Goal: Information Seeking & Learning: Learn about a topic

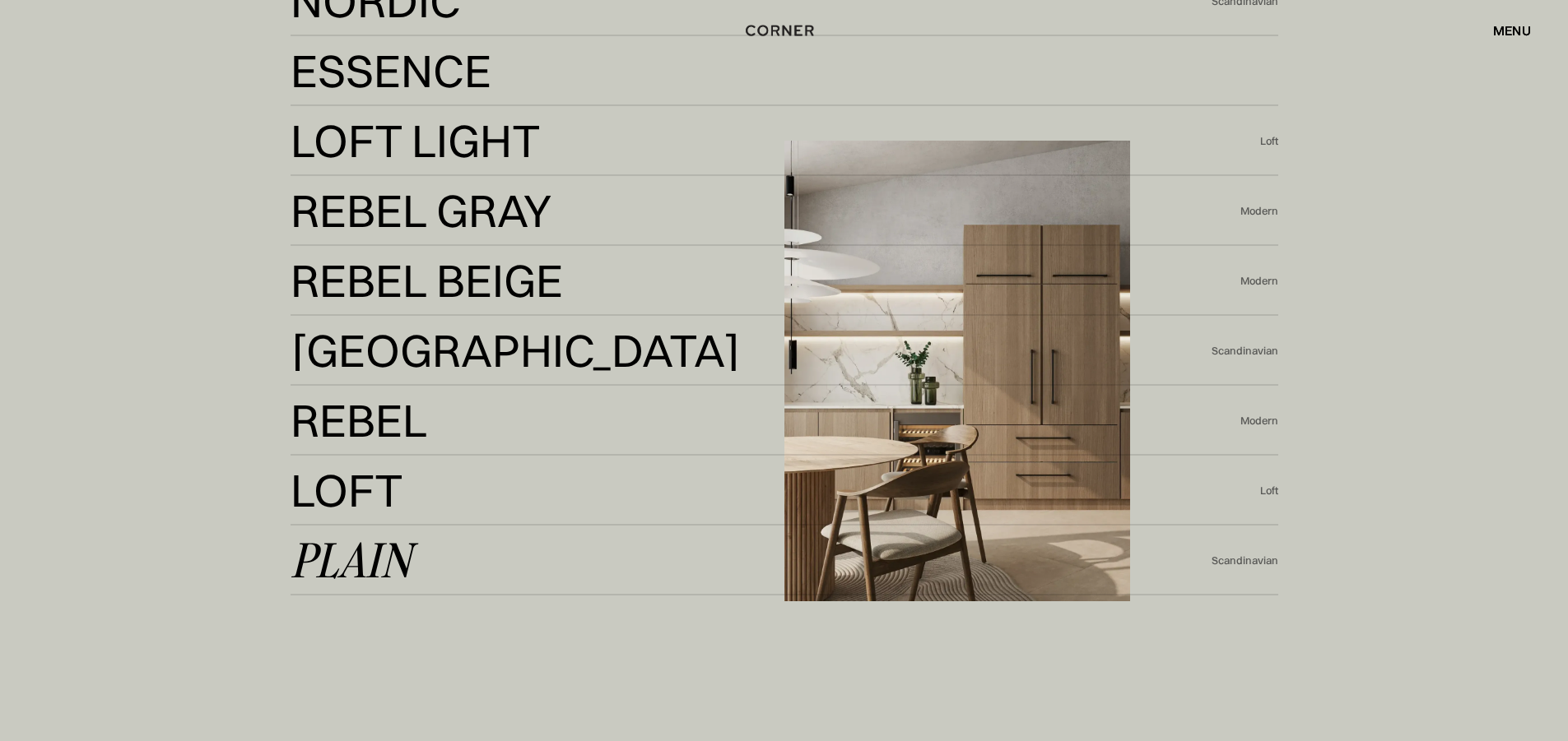
scroll to position [4033, 0]
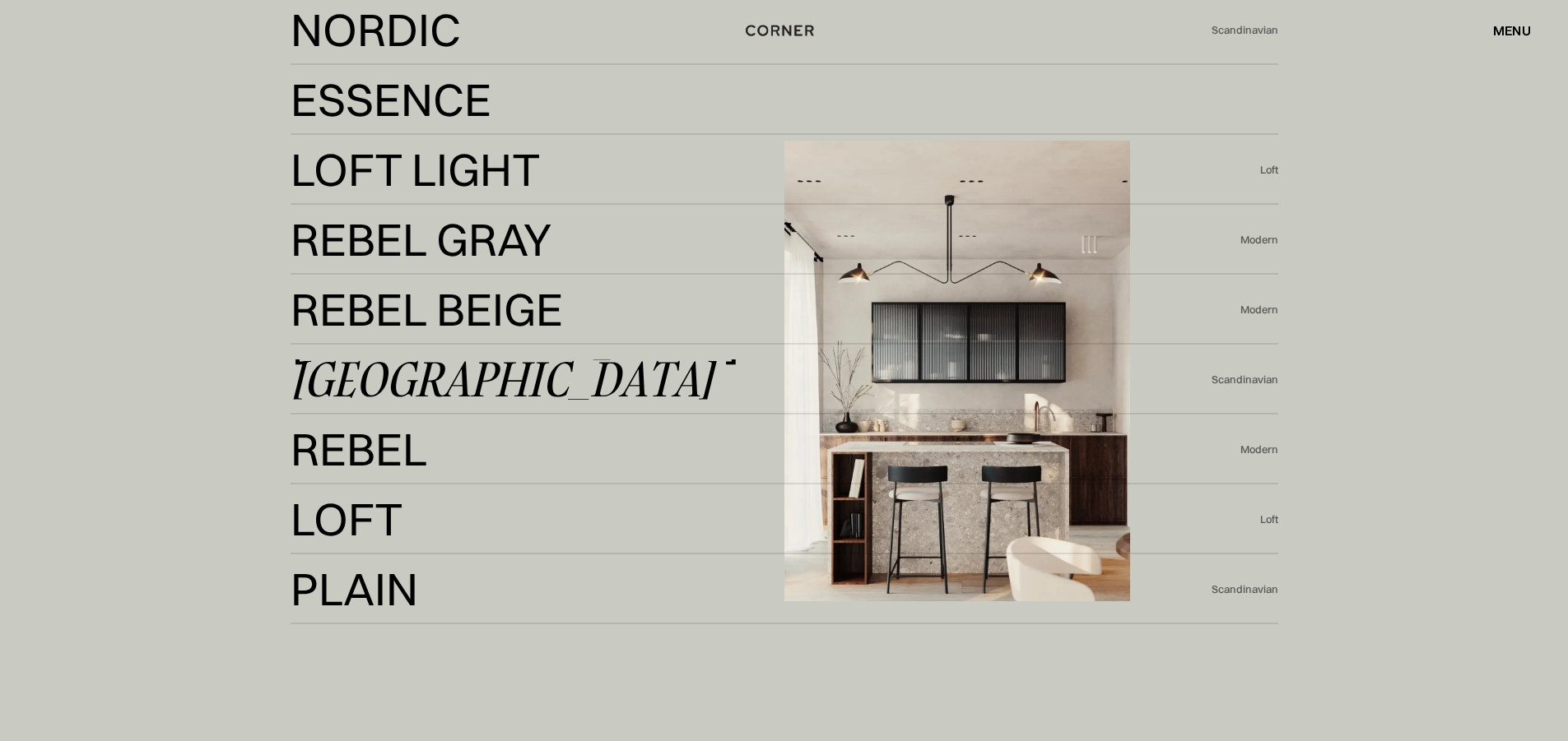
click at [388, 379] on div "[GEOGRAPHIC_DATA]" at bounding box center [501, 379] width 422 height 40
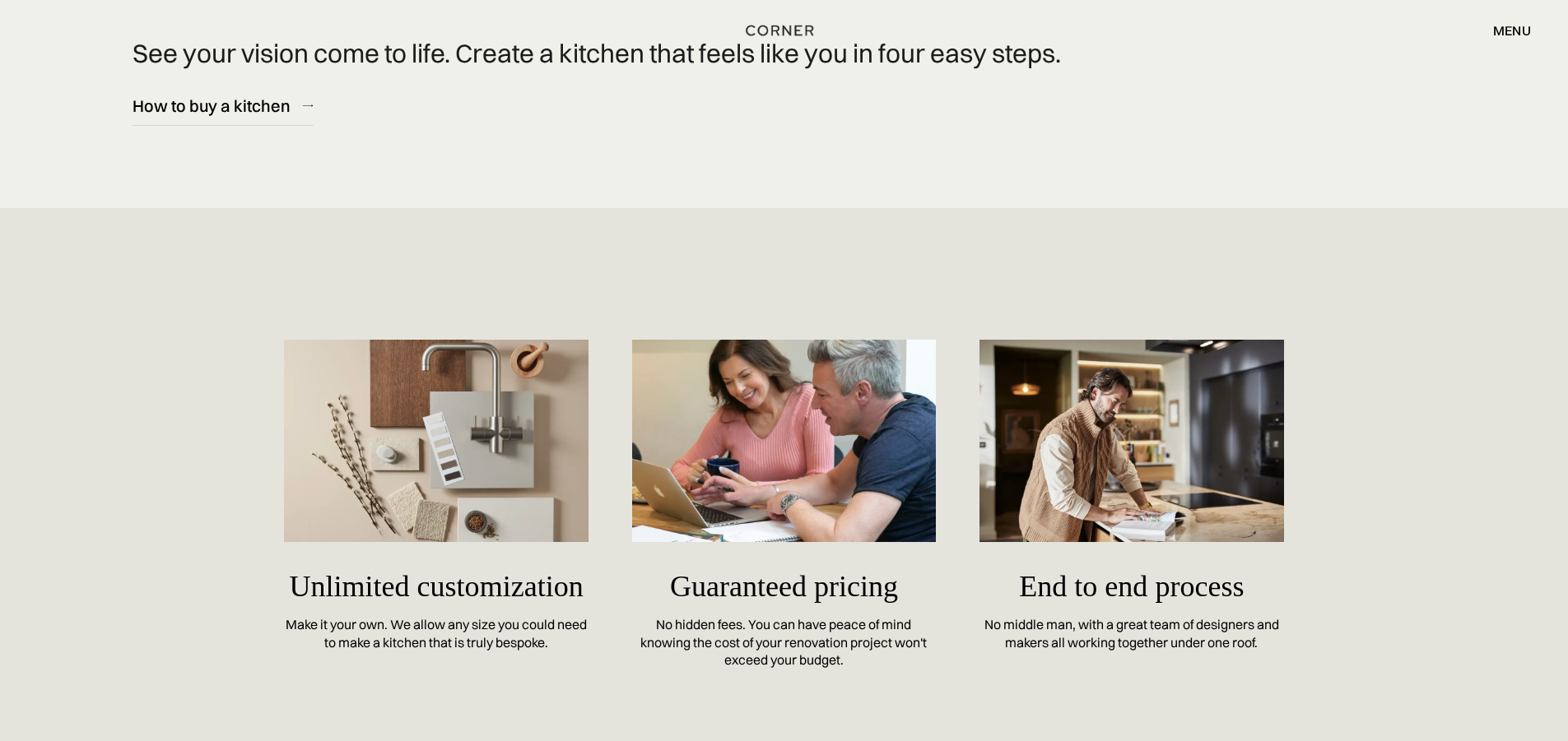
scroll to position [7159, 0]
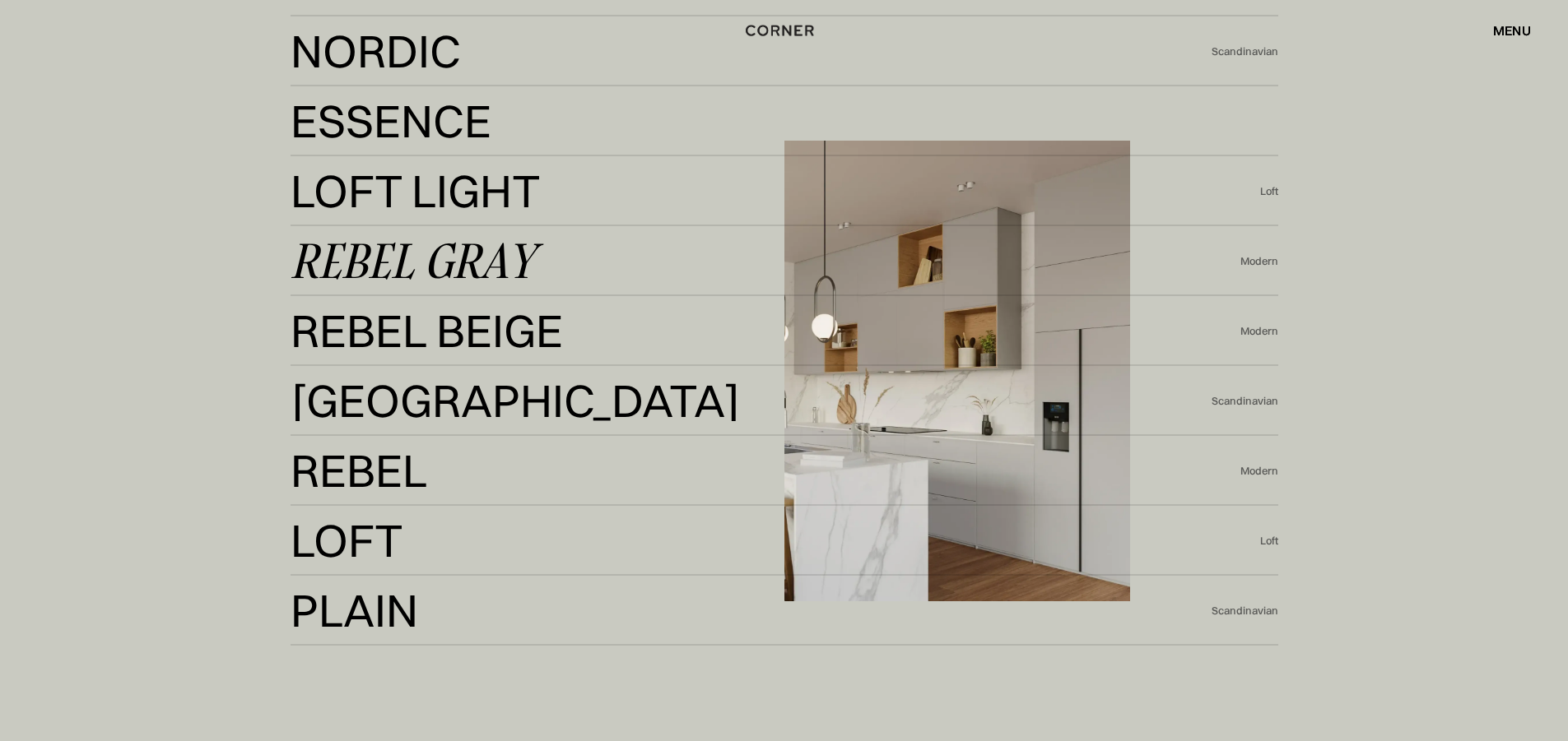
scroll to position [3950, 0]
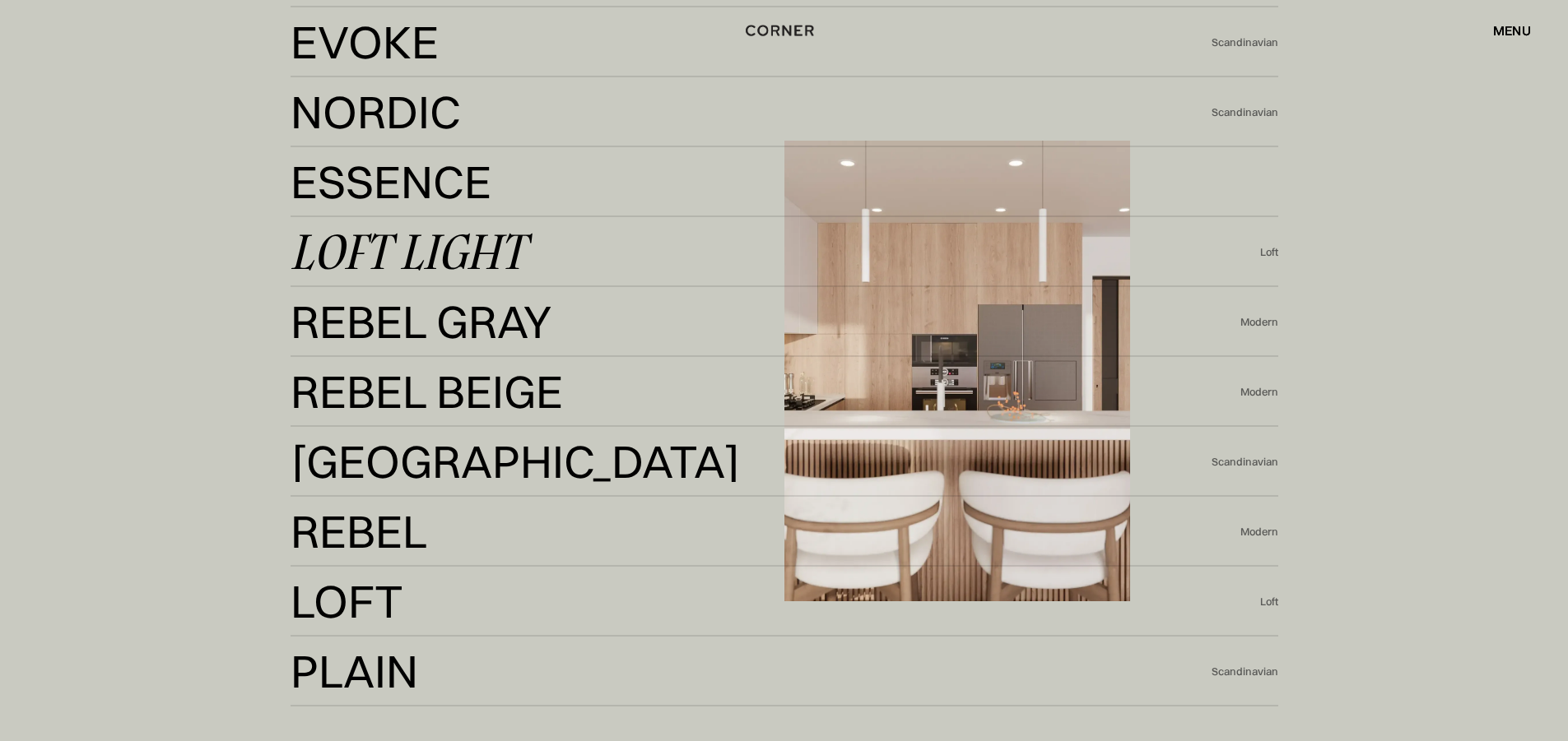
click at [337, 244] on div "Loft Light" at bounding box center [408, 252] width 234 height 40
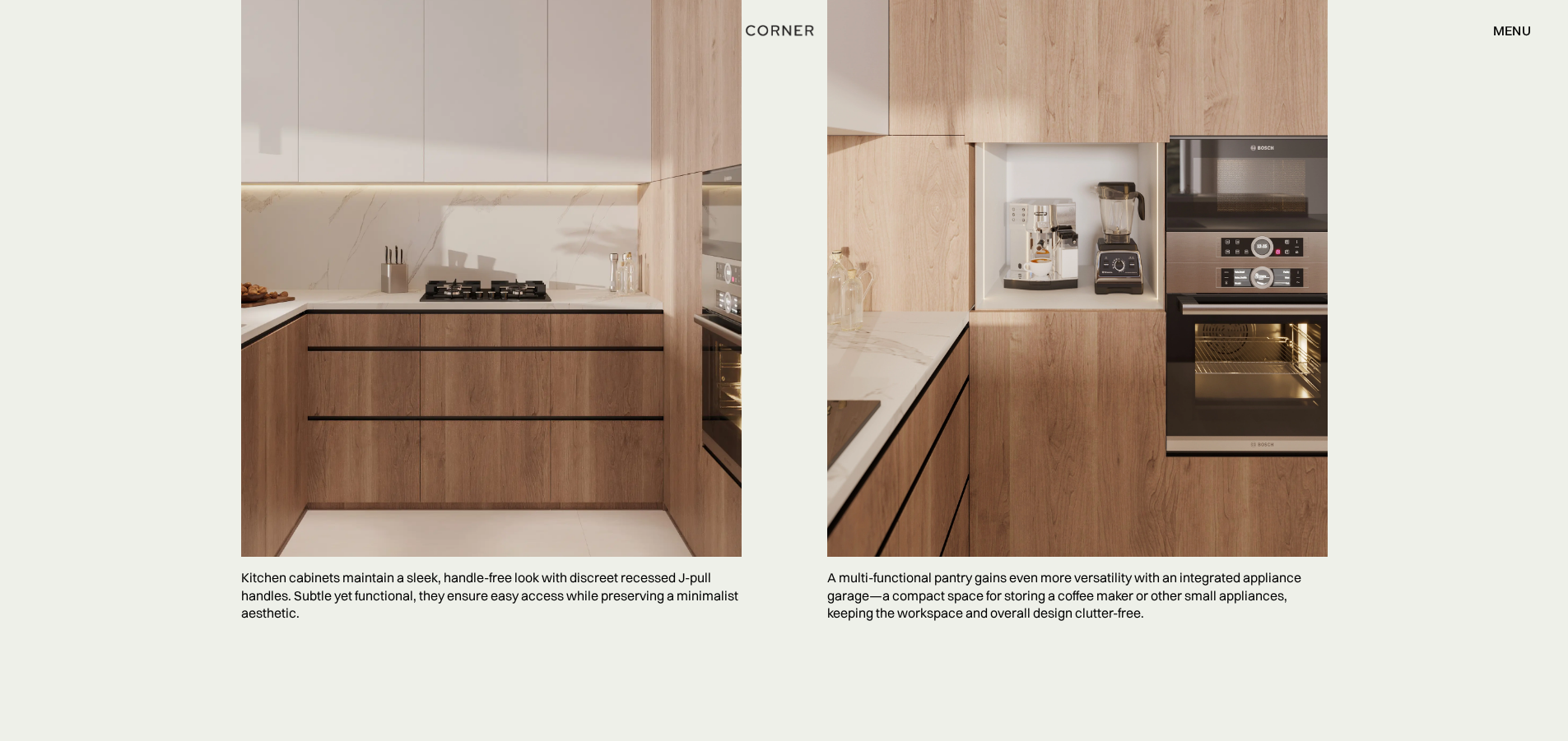
scroll to position [4855, 0]
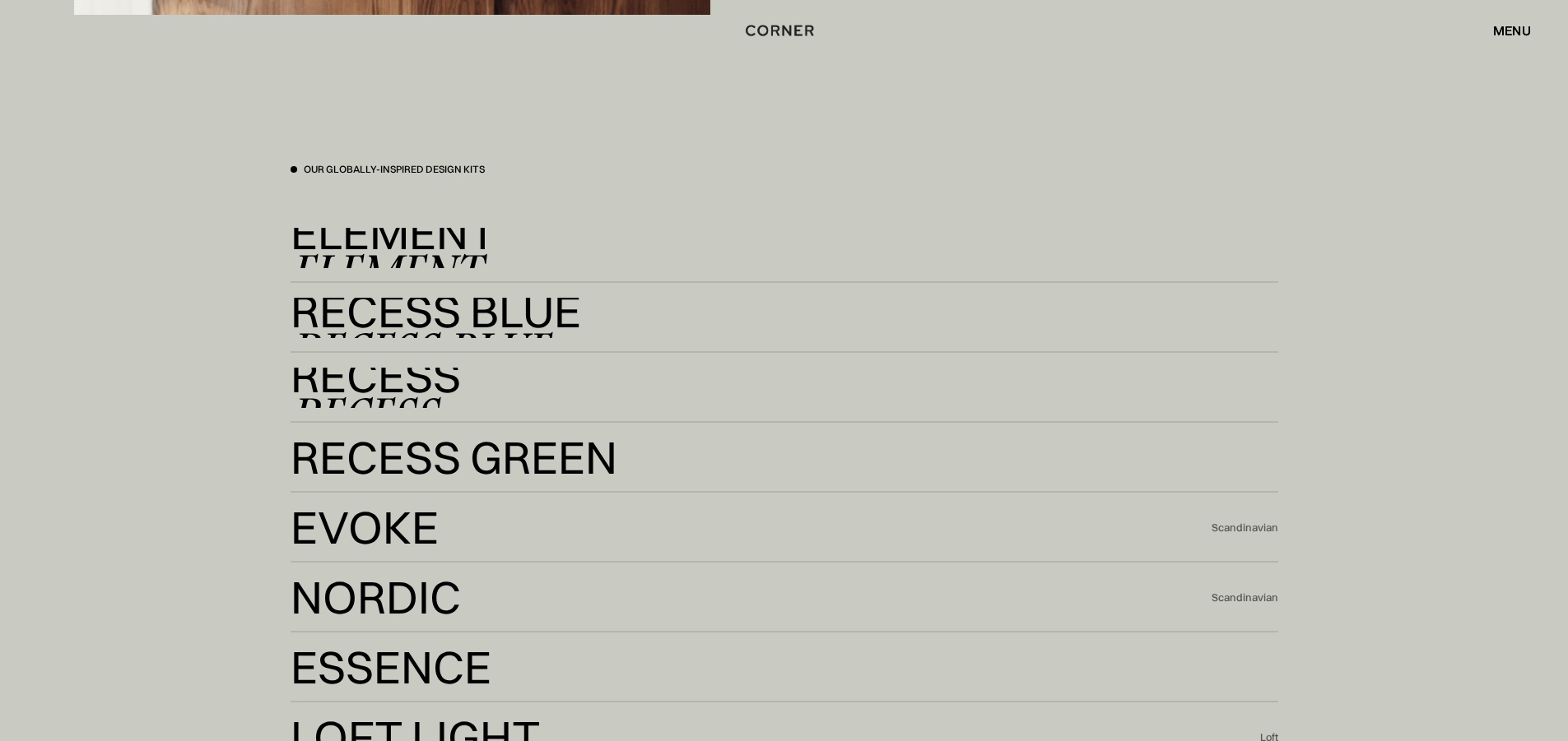
scroll to position [3456, 0]
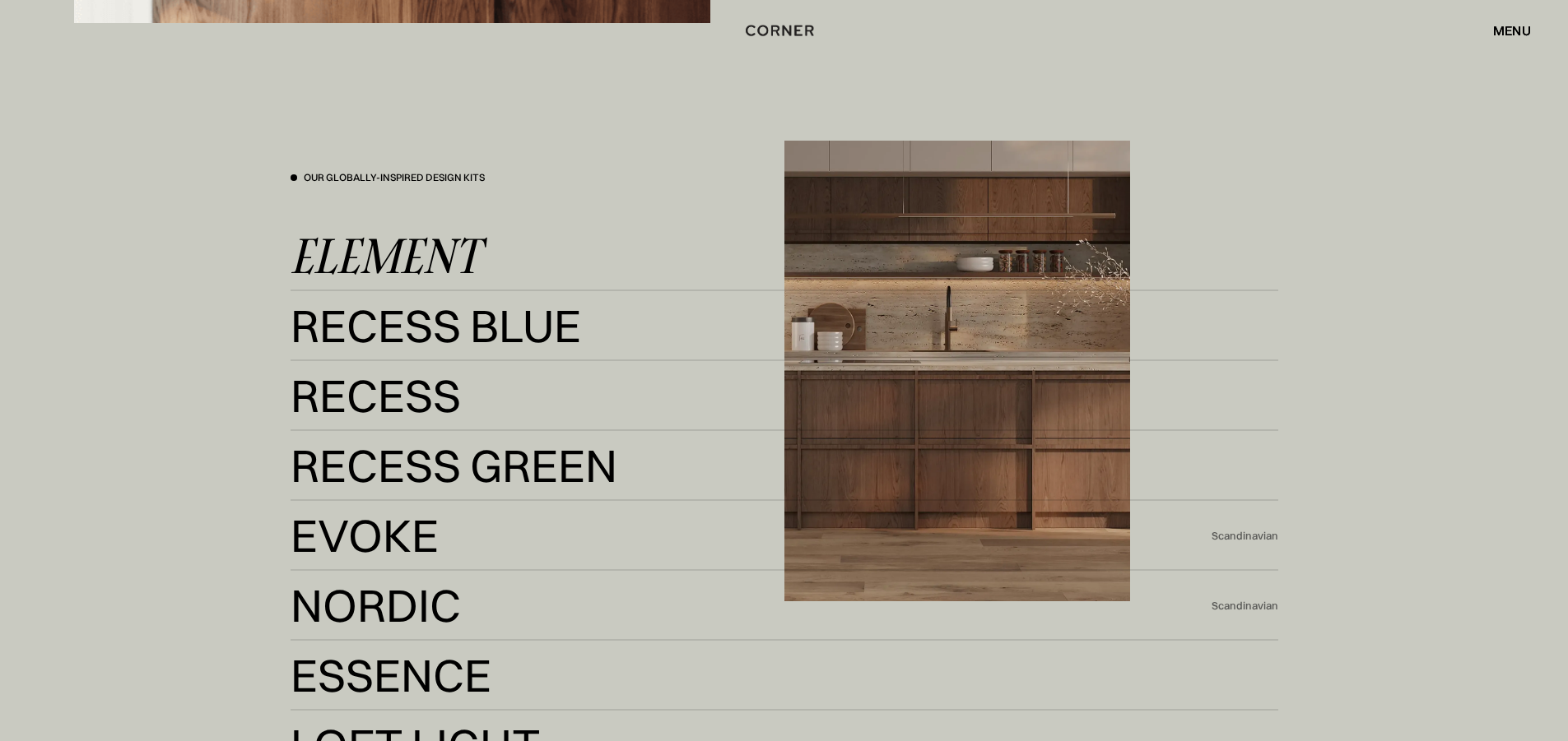
click at [409, 262] on div "Element" at bounding box center [385, 256] width 190 height 40
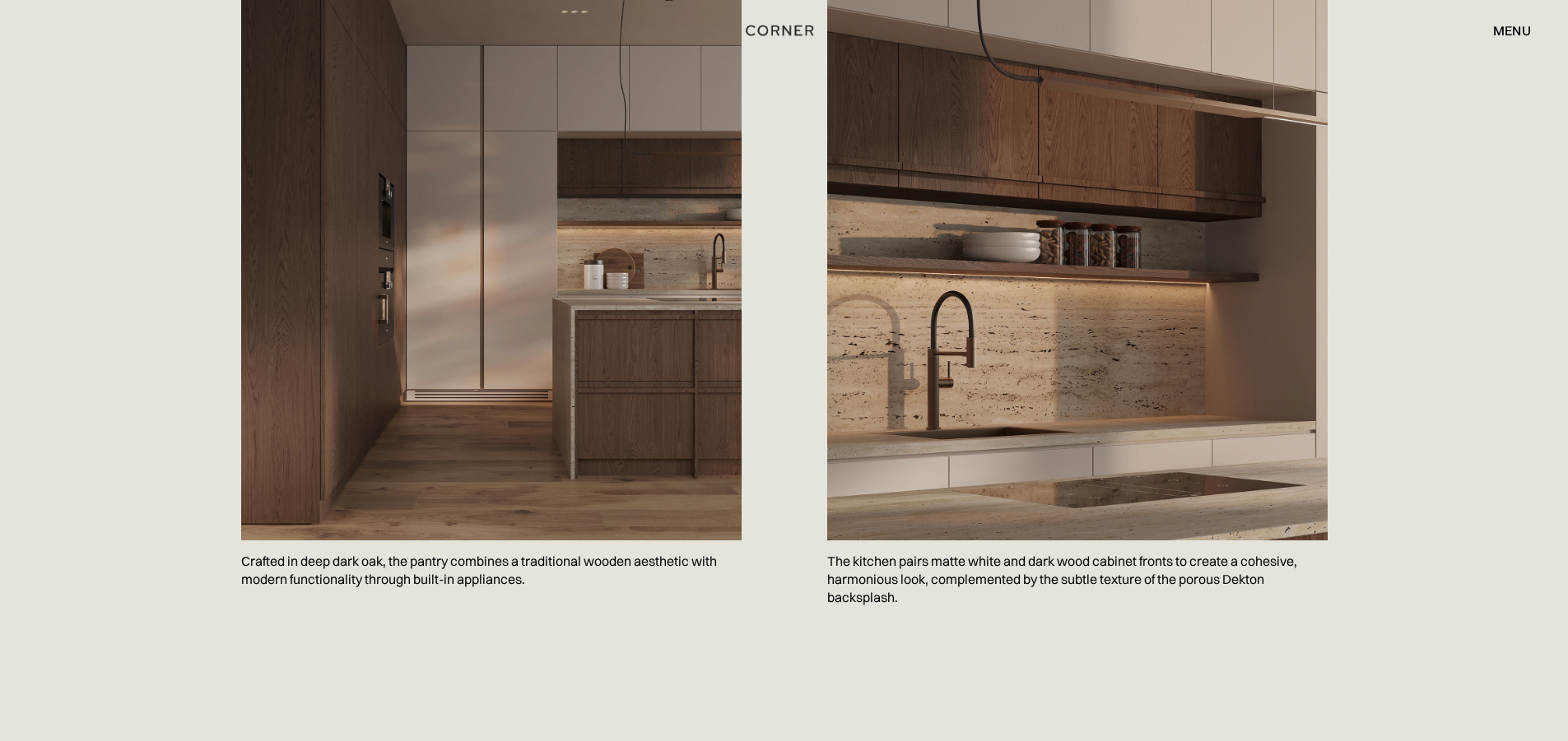
scroll to position [1728, 0]
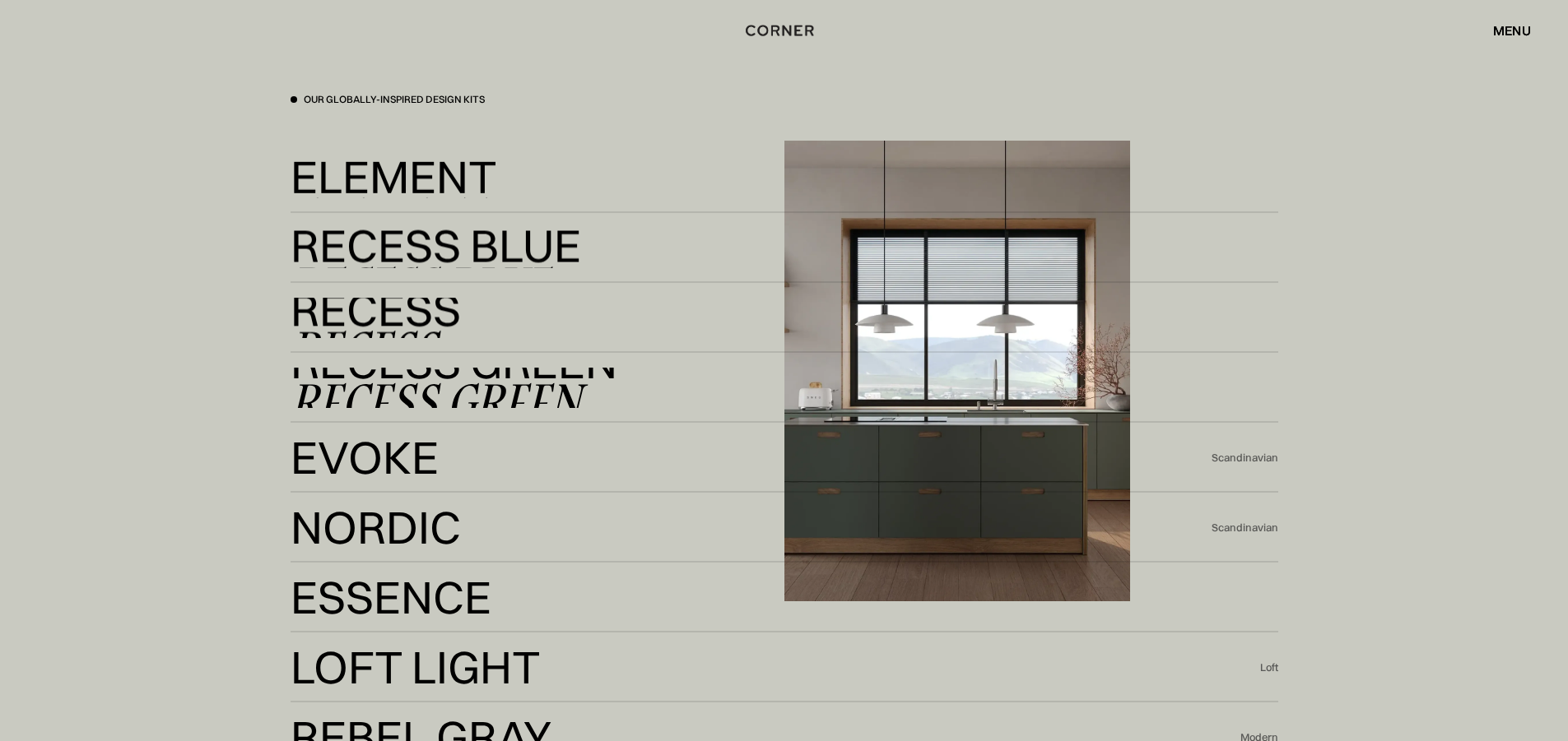
scroll to position [3539, 0]
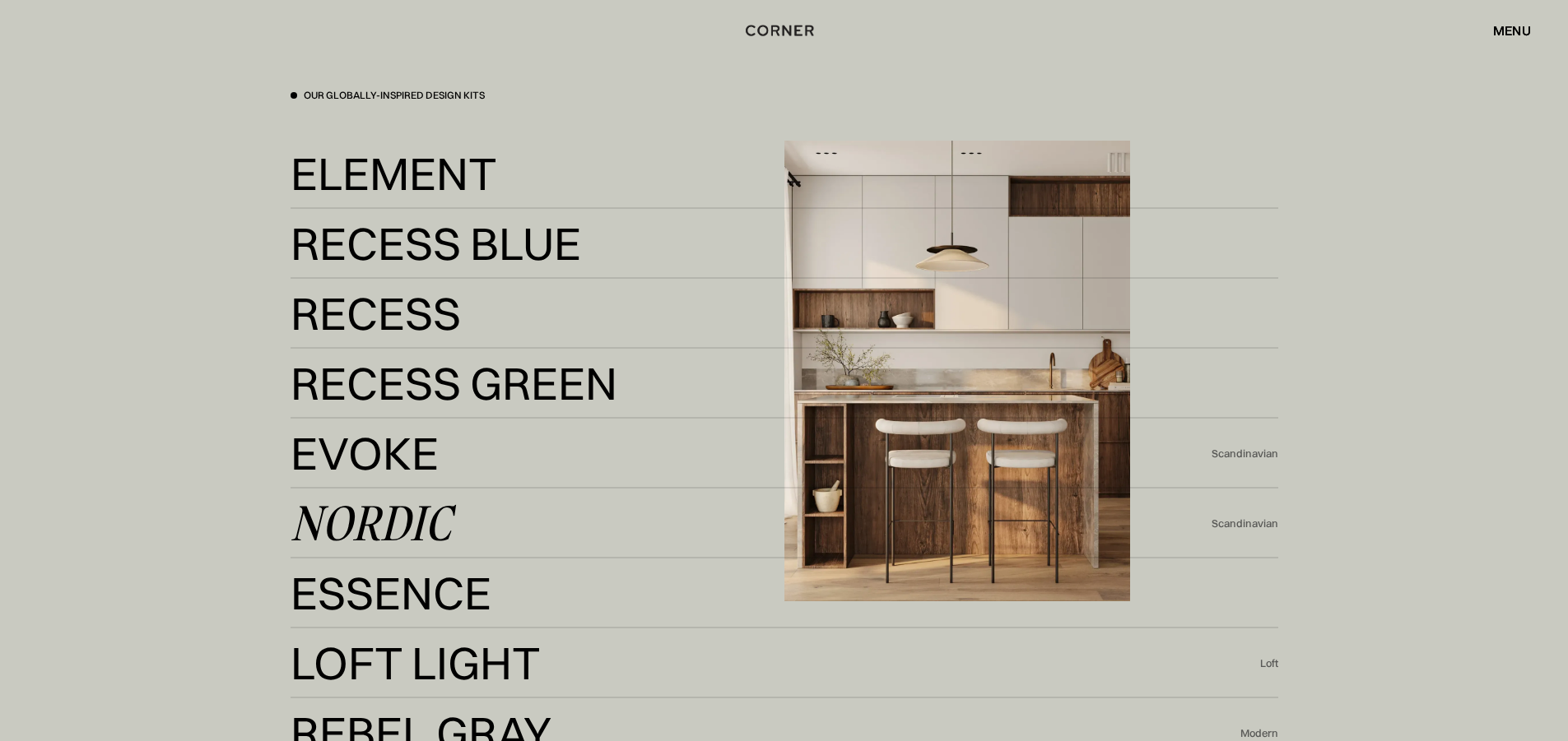
click at [408, 530] on div "Nordic" at bounding box center [371, 524] width 160 height 40
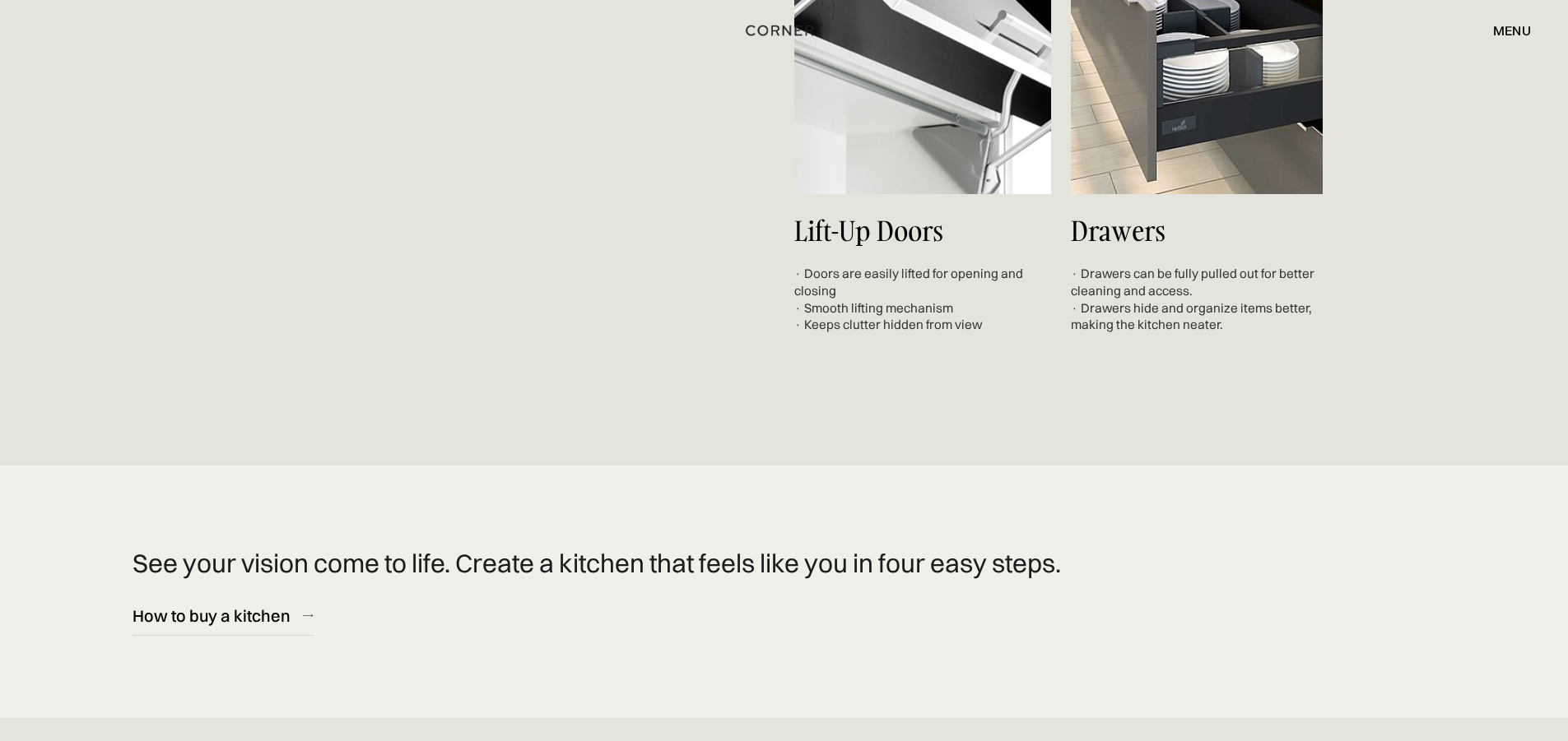
scroll to position [6501, 0]
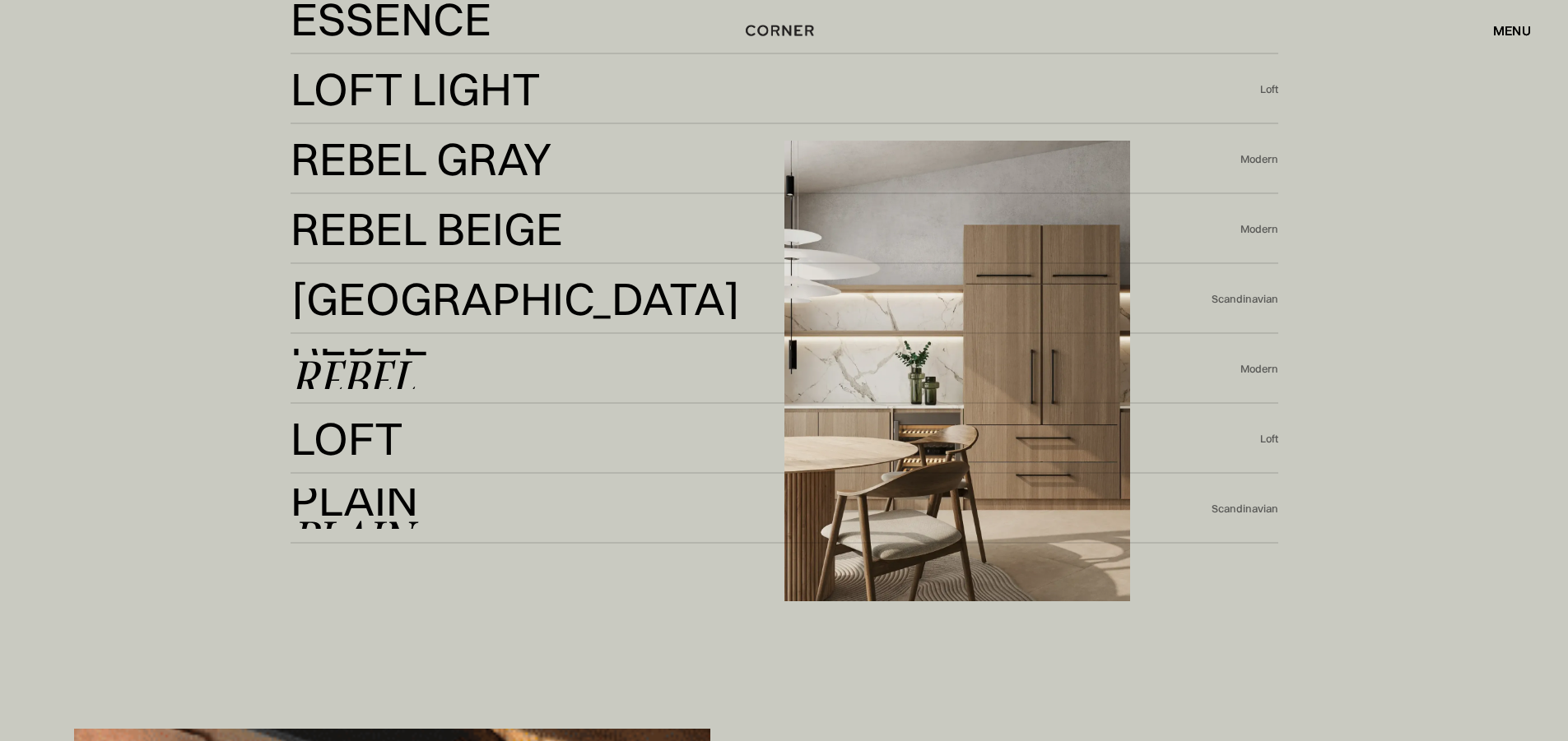
scroll to position [4115, 0]
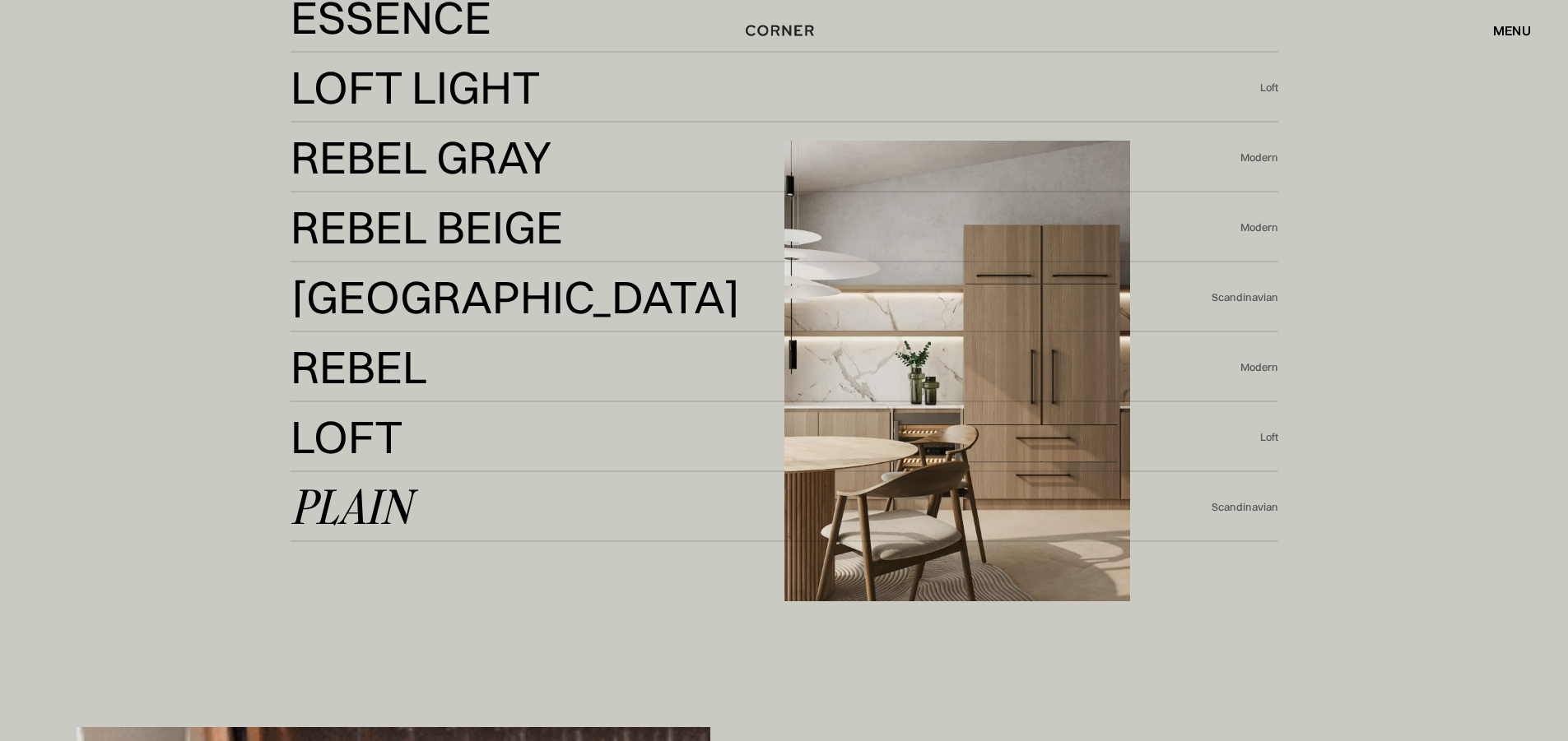
click at [365, 508] on div "Plain" at bounding box center [351, 507] width 121 height 40
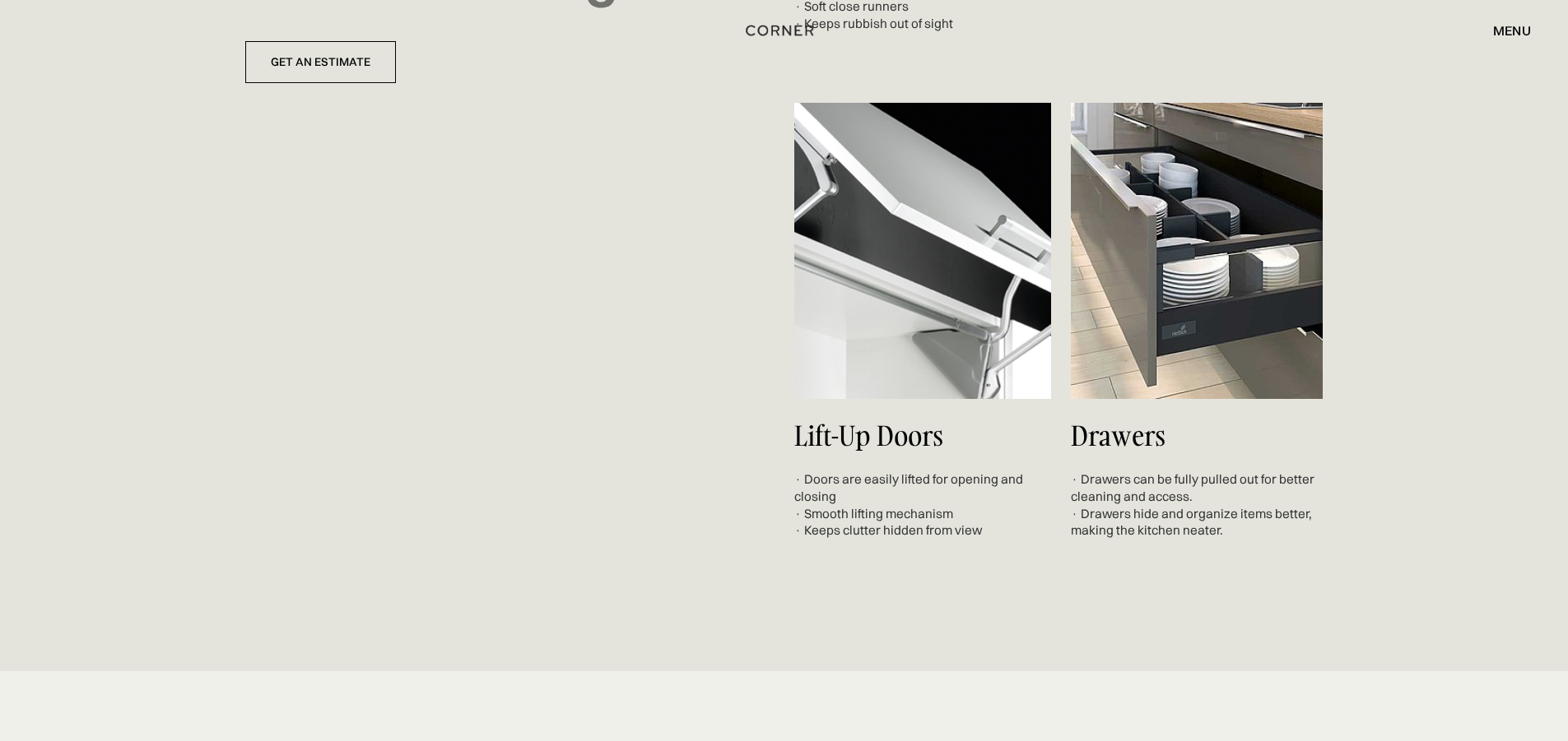
scroll to position [6419, 0]
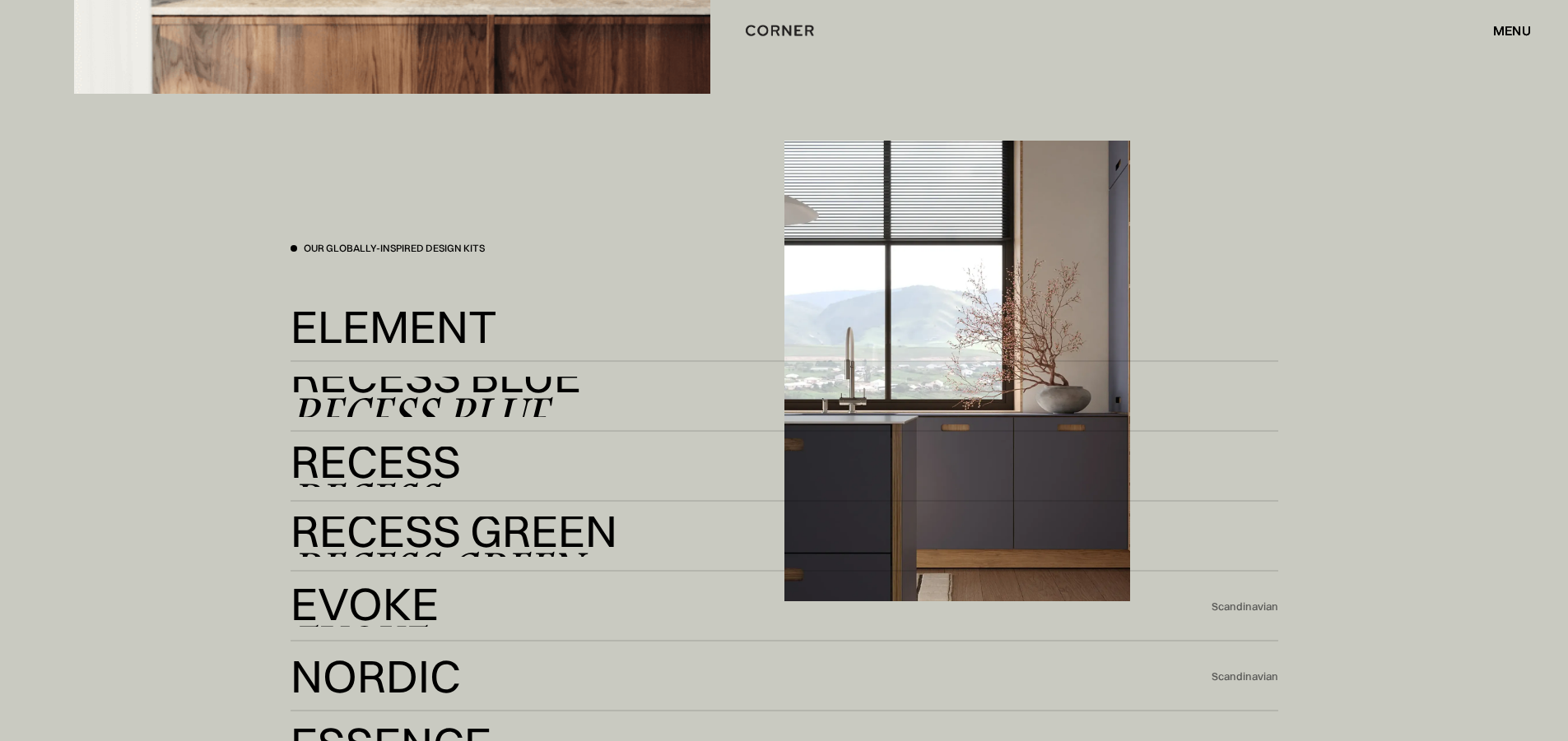
scroll to position [3383, 0]
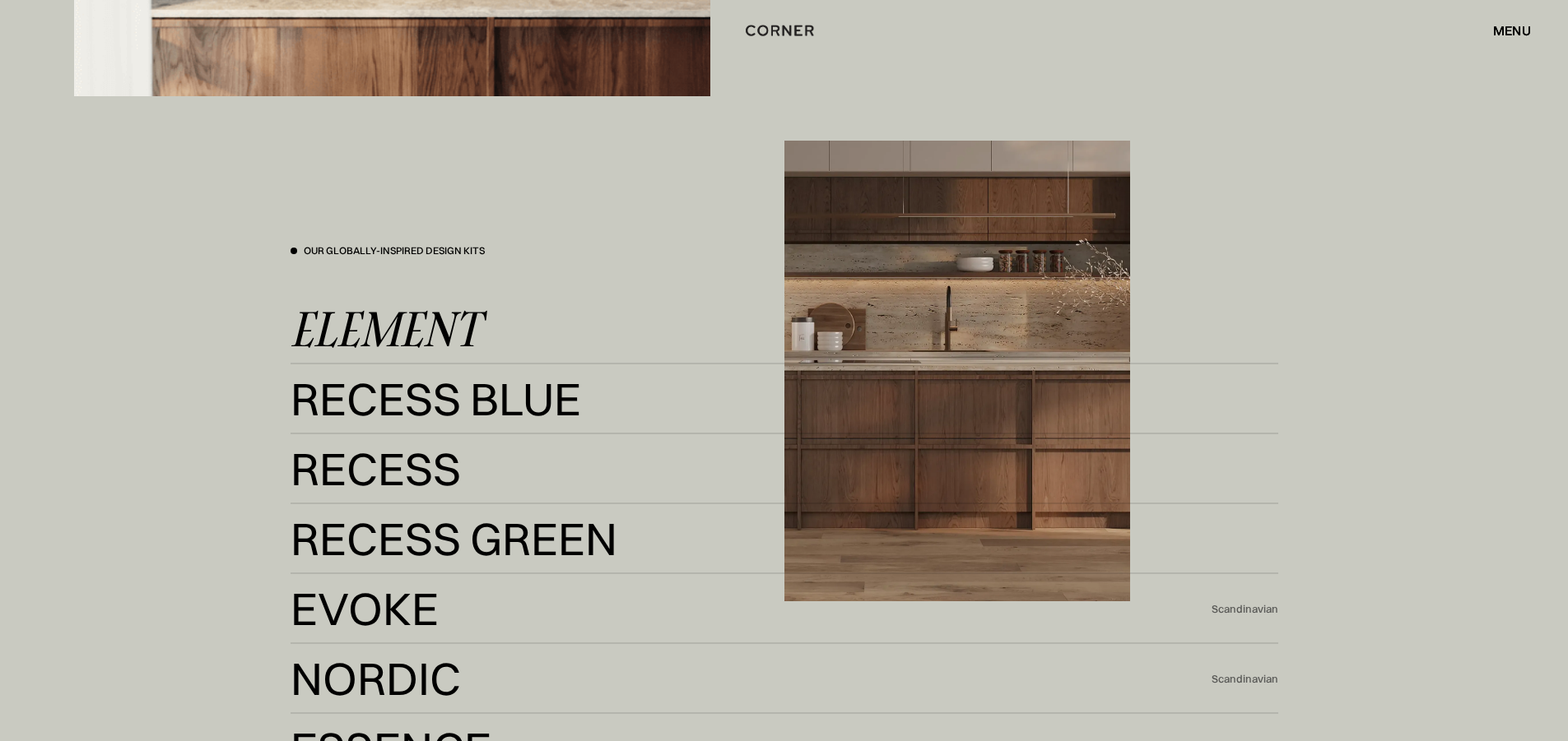
click at [399, 314] on div "Element" at bounding box center [385, 329] width 190 height 40
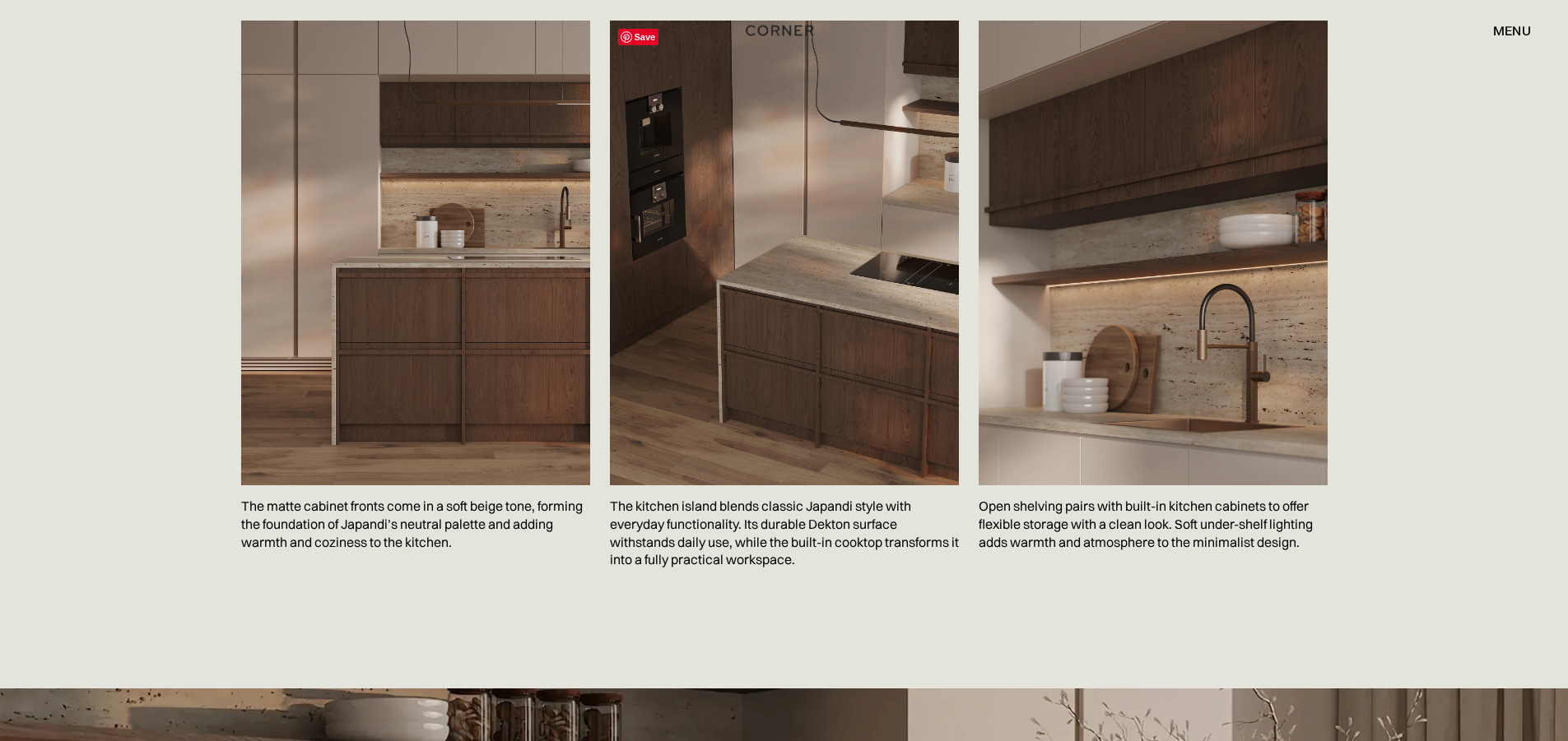
scroll to position [2716, 0]
